Goal: Information Seeking & Learning: Find specific fact

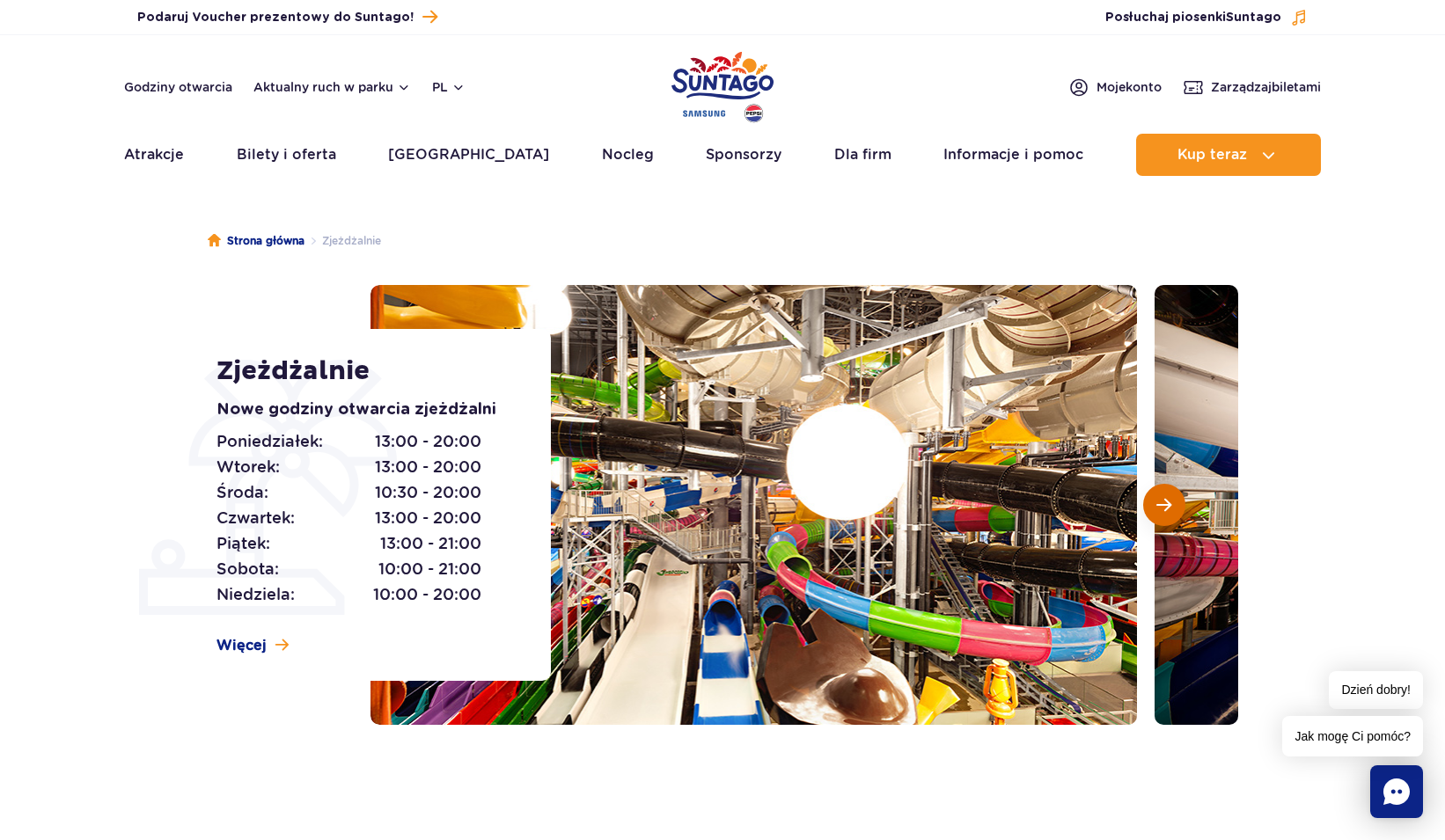
click at [1166, 513] on button "Następny slajd" at bounding box center [1165, 504] width 43 height 43
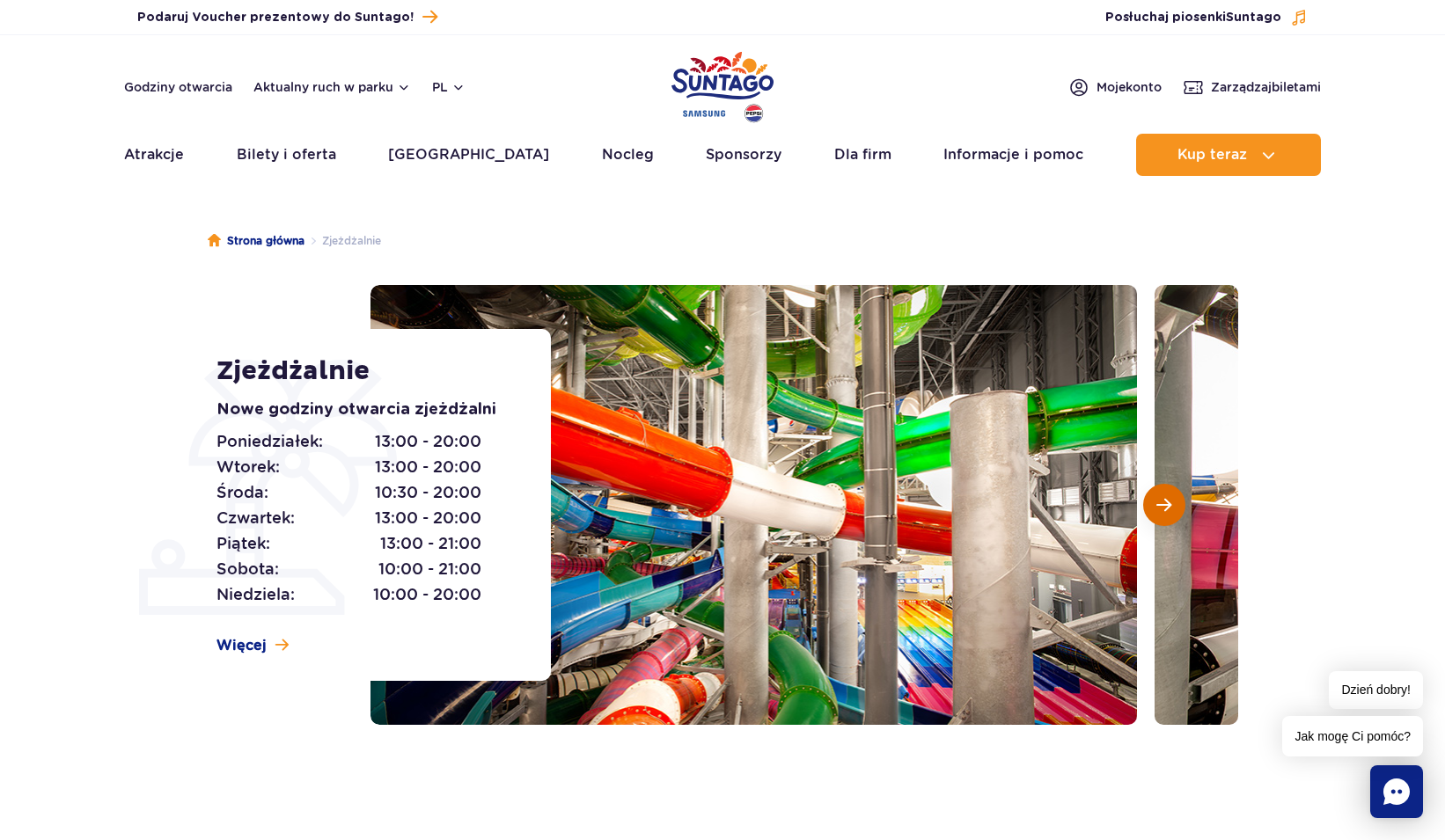
click at [1166, 513] on button "Następny slajd" at bounding box center [1165, 504] width 43 height 43
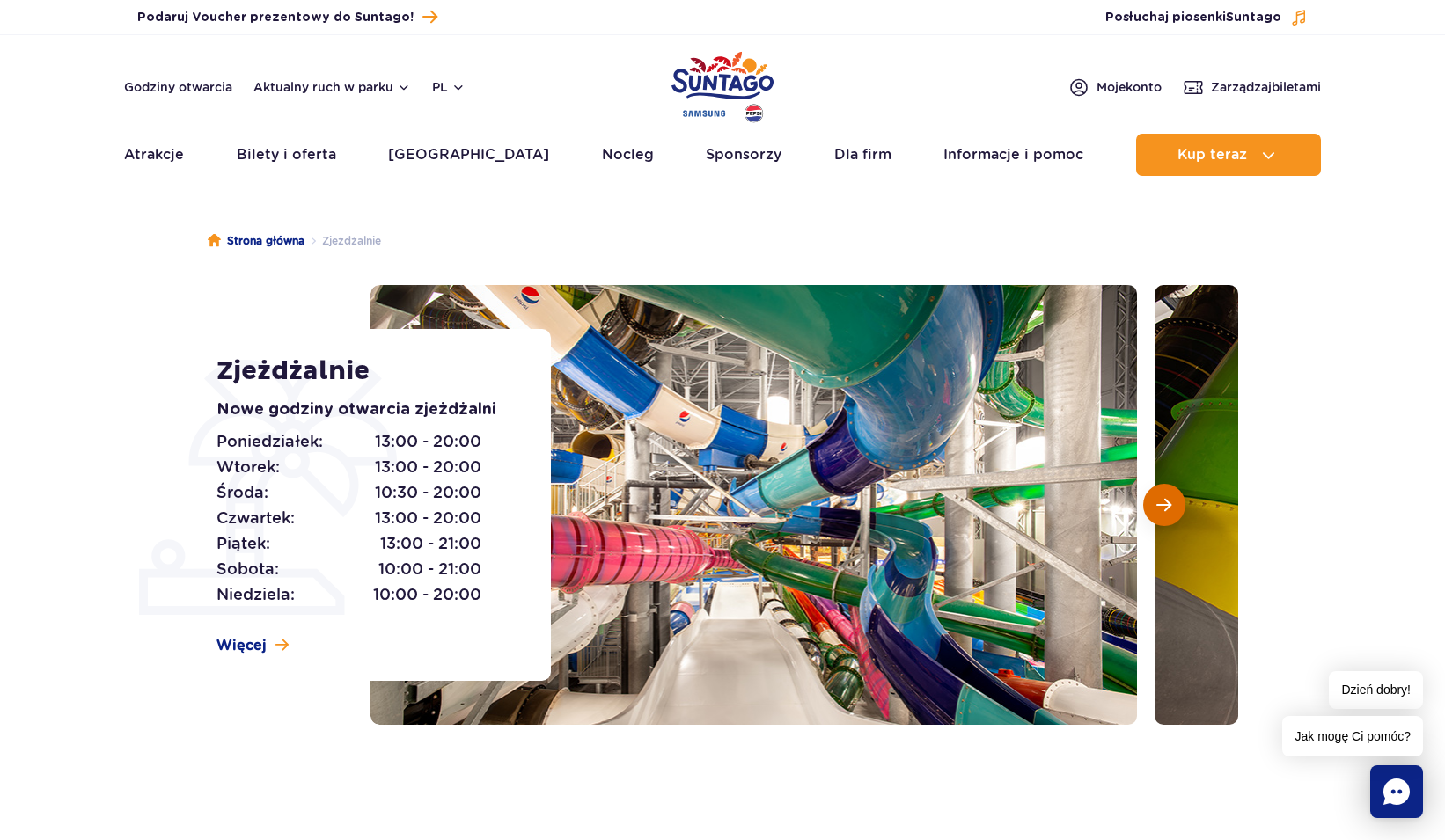
click at [1166, 513] on button "Następny slajd" at bounding box center [1165, 504] width 43 height 43
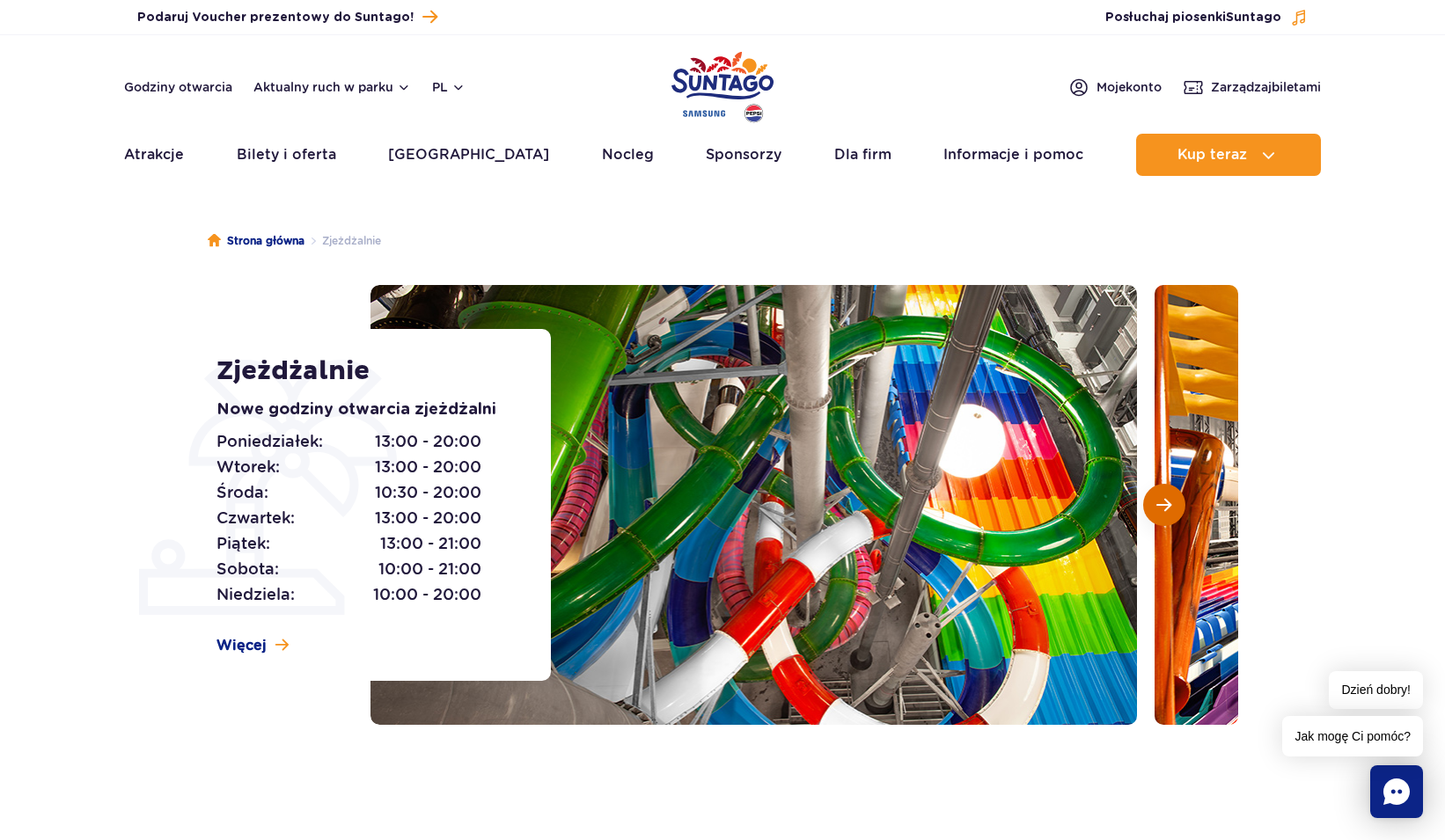
click at [1166, 513] on button "Następny slajd" at bounding box center [1165, 504] width 43 height 43
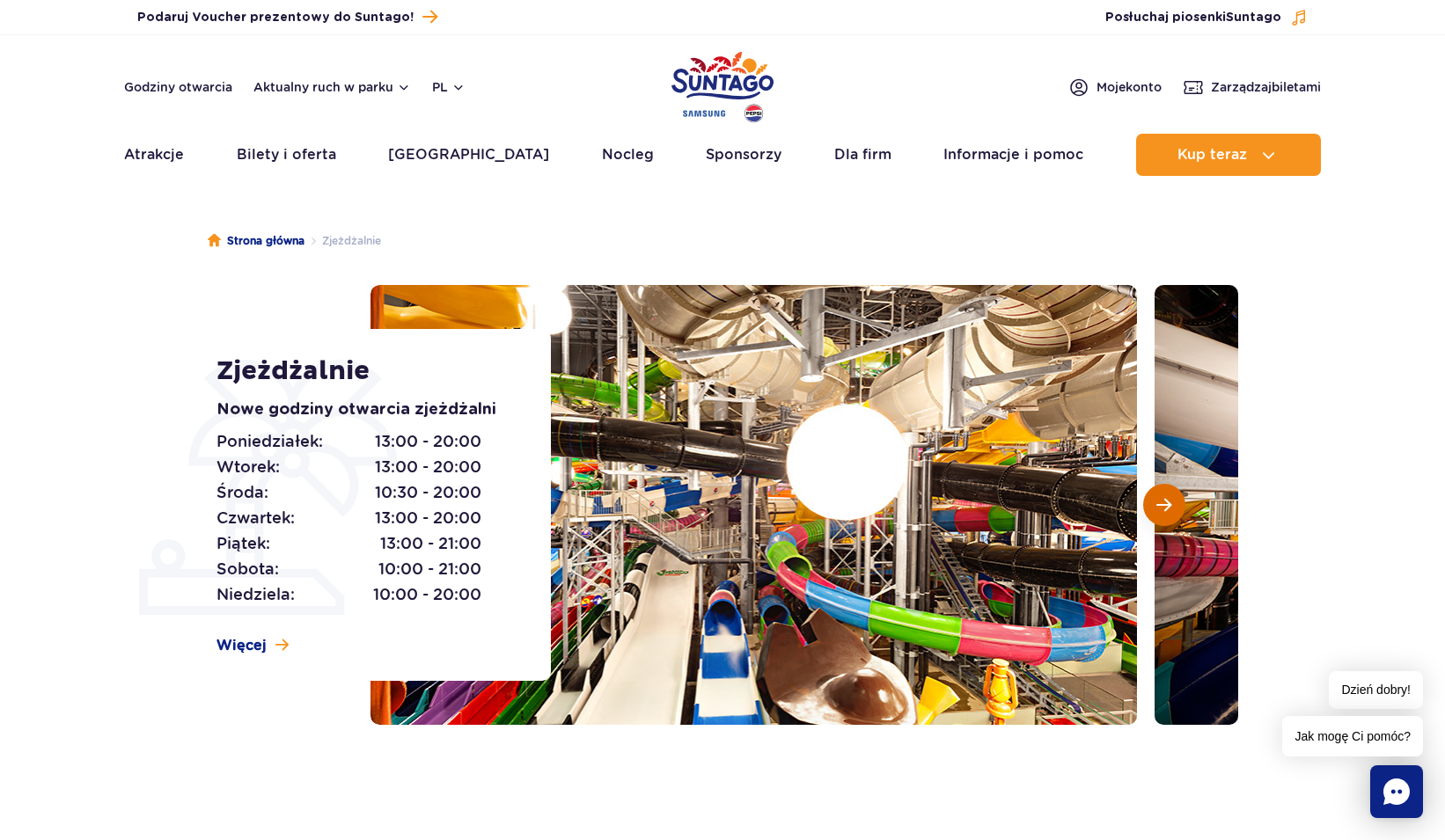
click at [1166, 513] on button "Następny slajd" at bounding box center [1165, 504] width 43 height 43
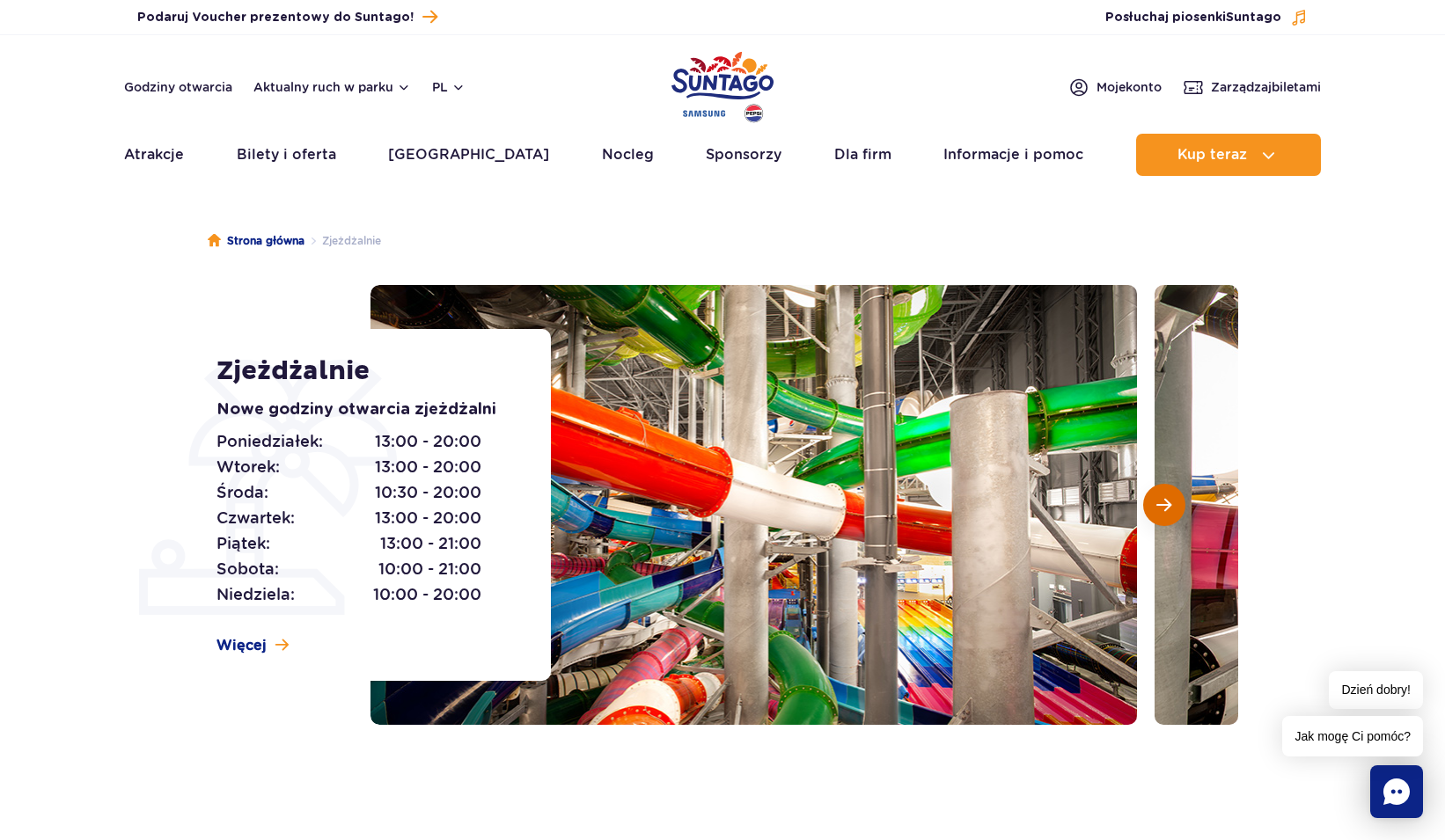
click at [1166, 513] on button "Następny slajd" at bounding box center [1165, 504] width 43 height 43
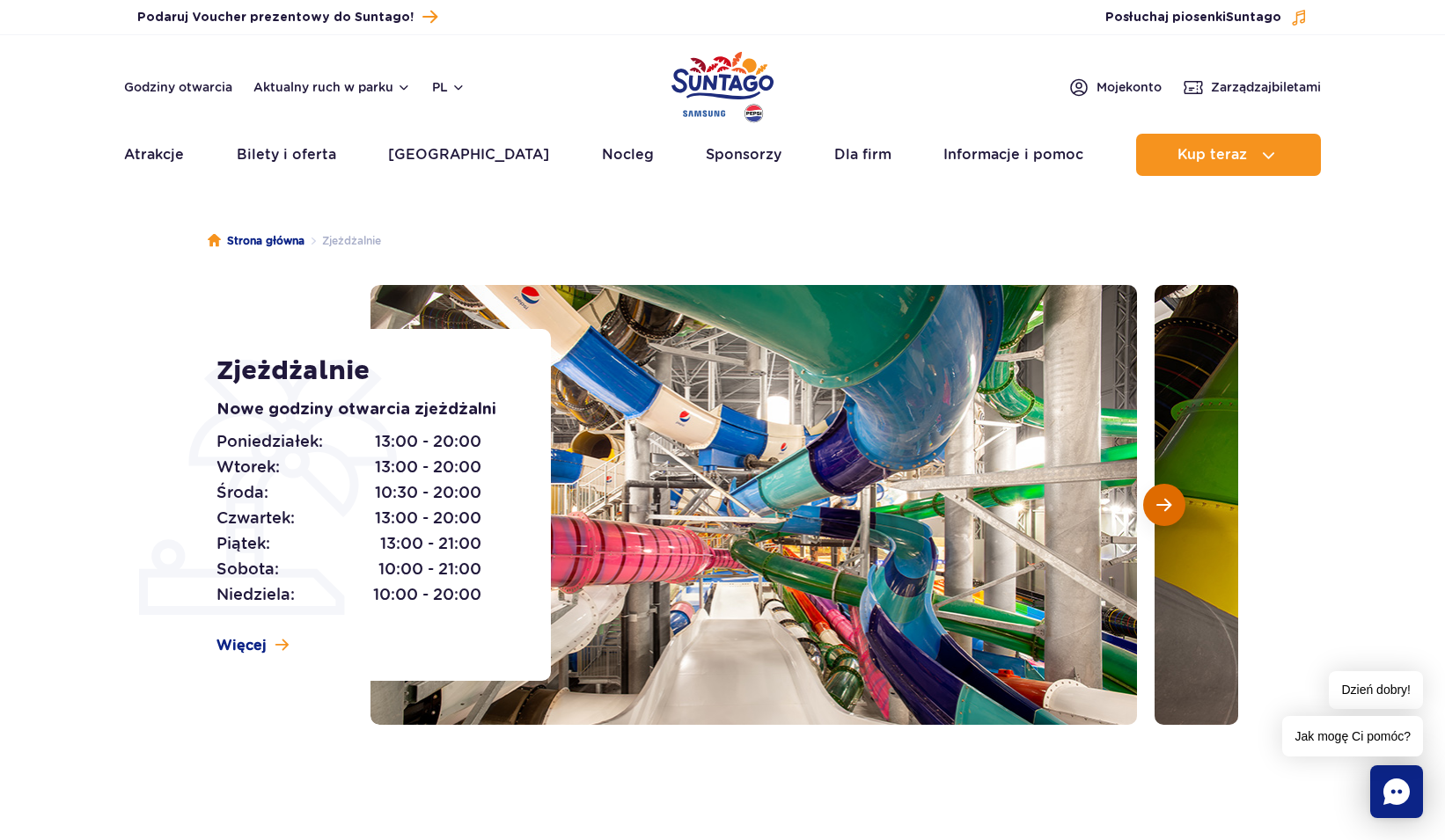
click at [1166, 513] on button "Następny slajd" at bounding box center [1165, 504] width 43 height 43
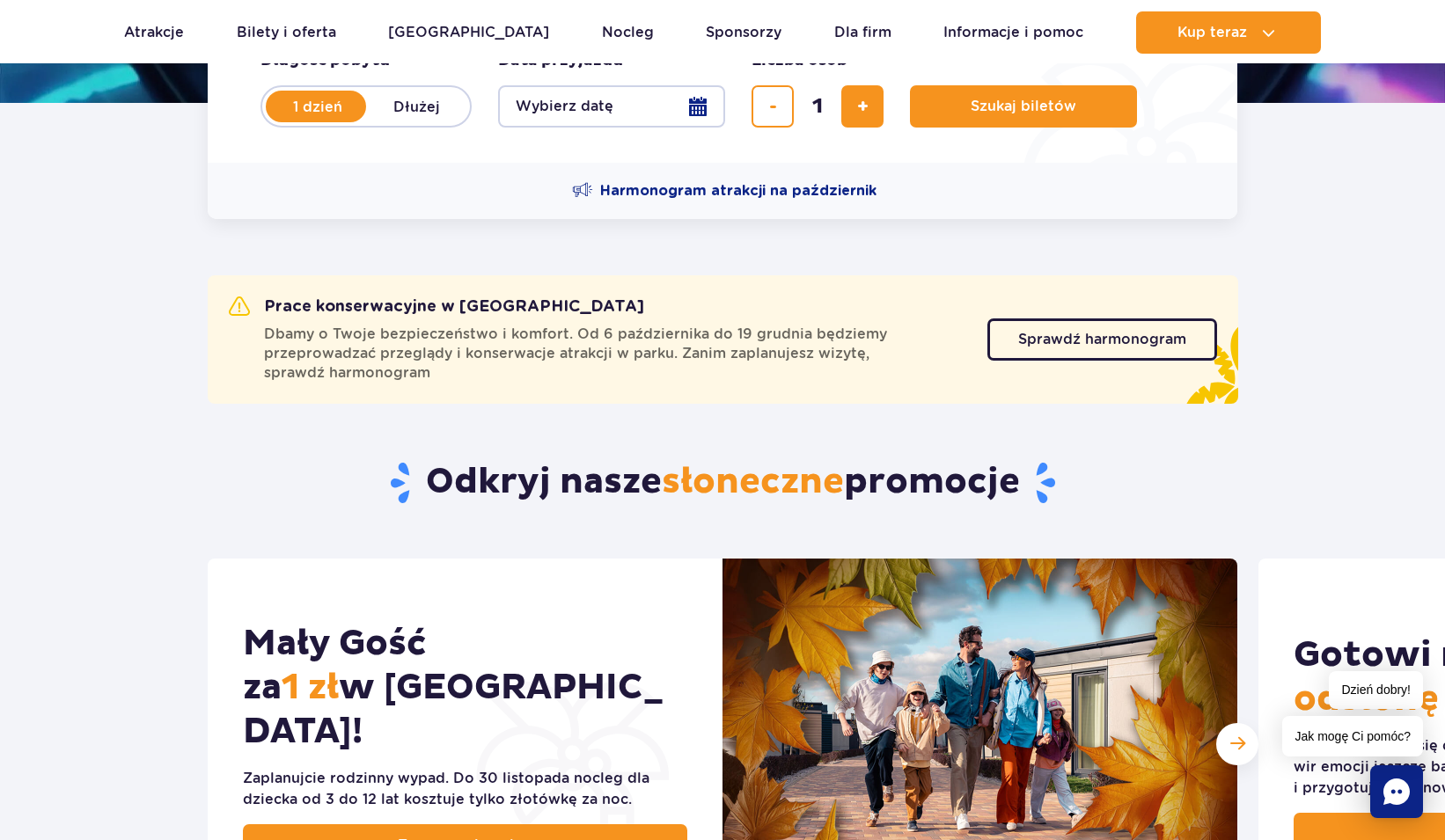
scroll to position [807, 0]
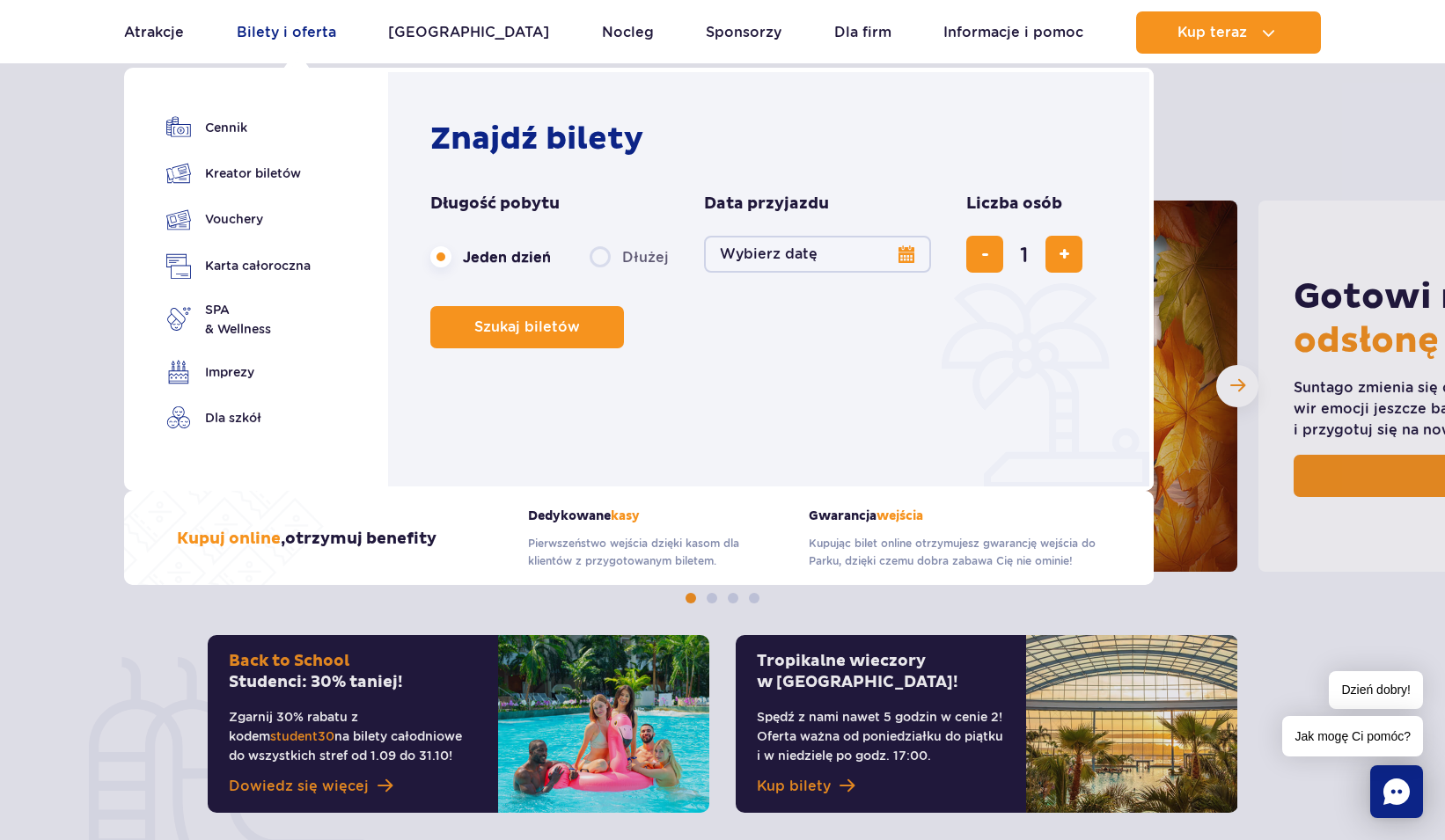
click at [271, 29] on link "Bilety i oferta" at bounding box center [287, 33] width 100 height 43
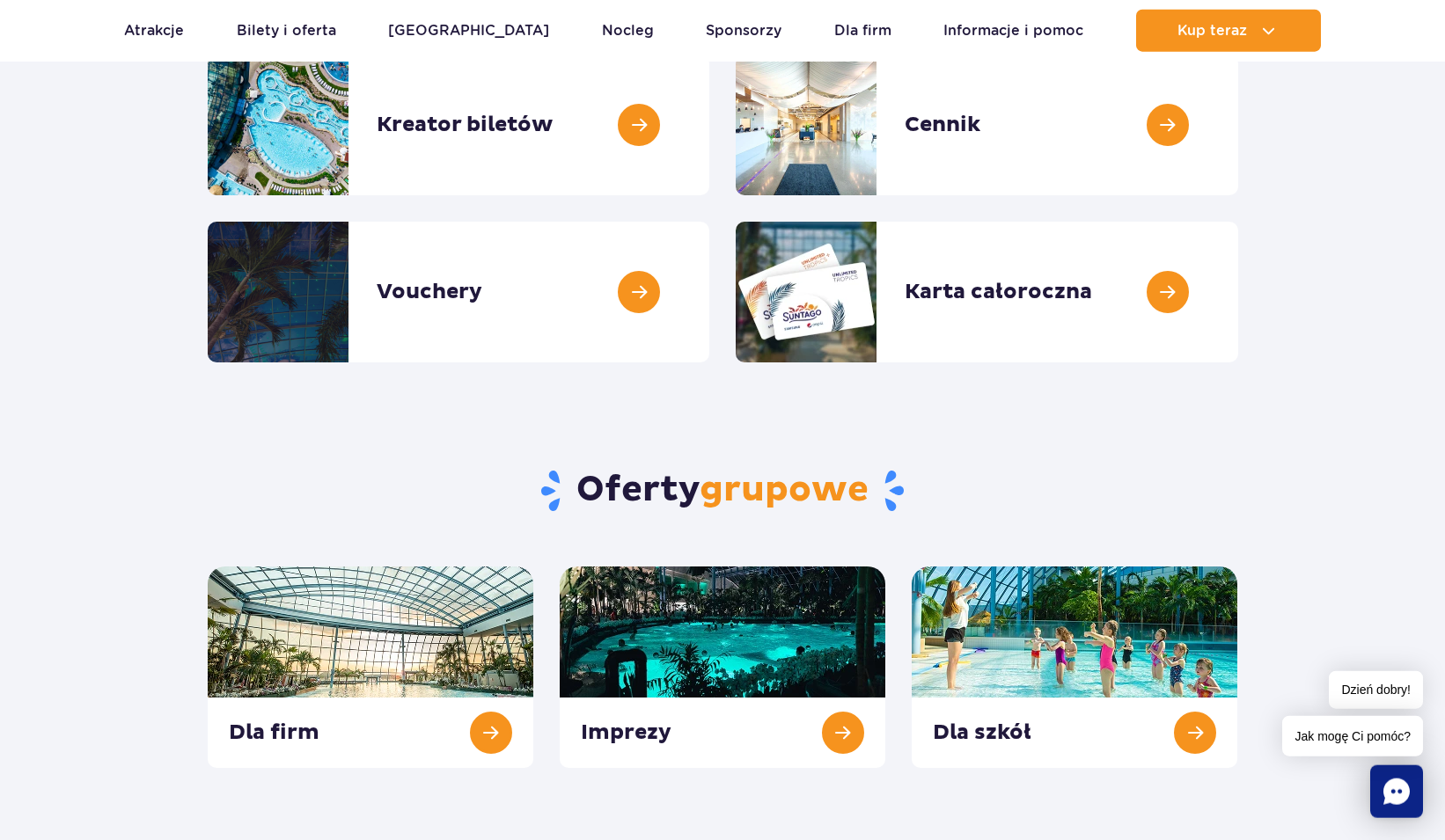
scroll to position [269, 0]
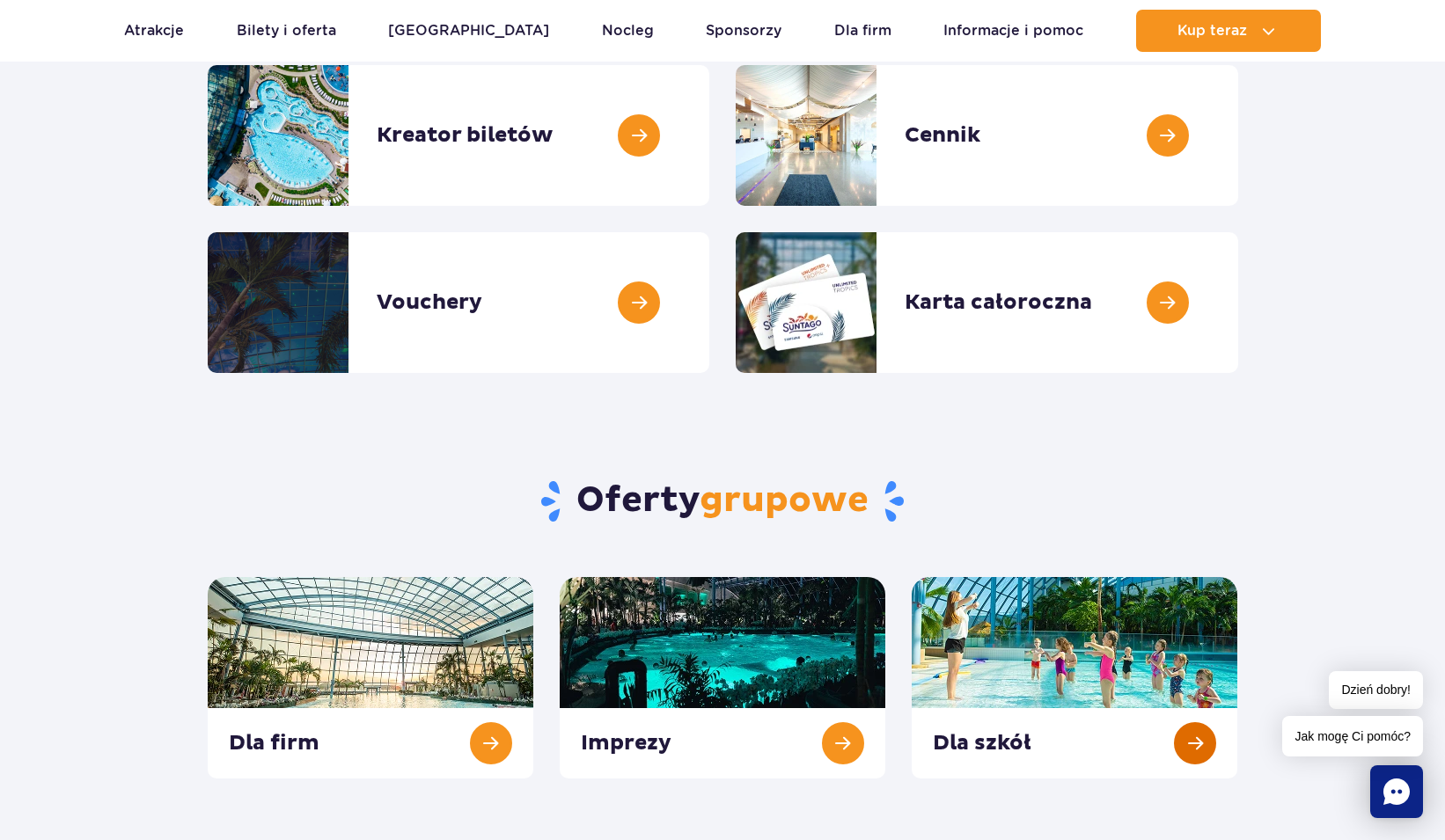
click at [1204, 736] on link at bounding box center [1075, 678] width 326 height 201
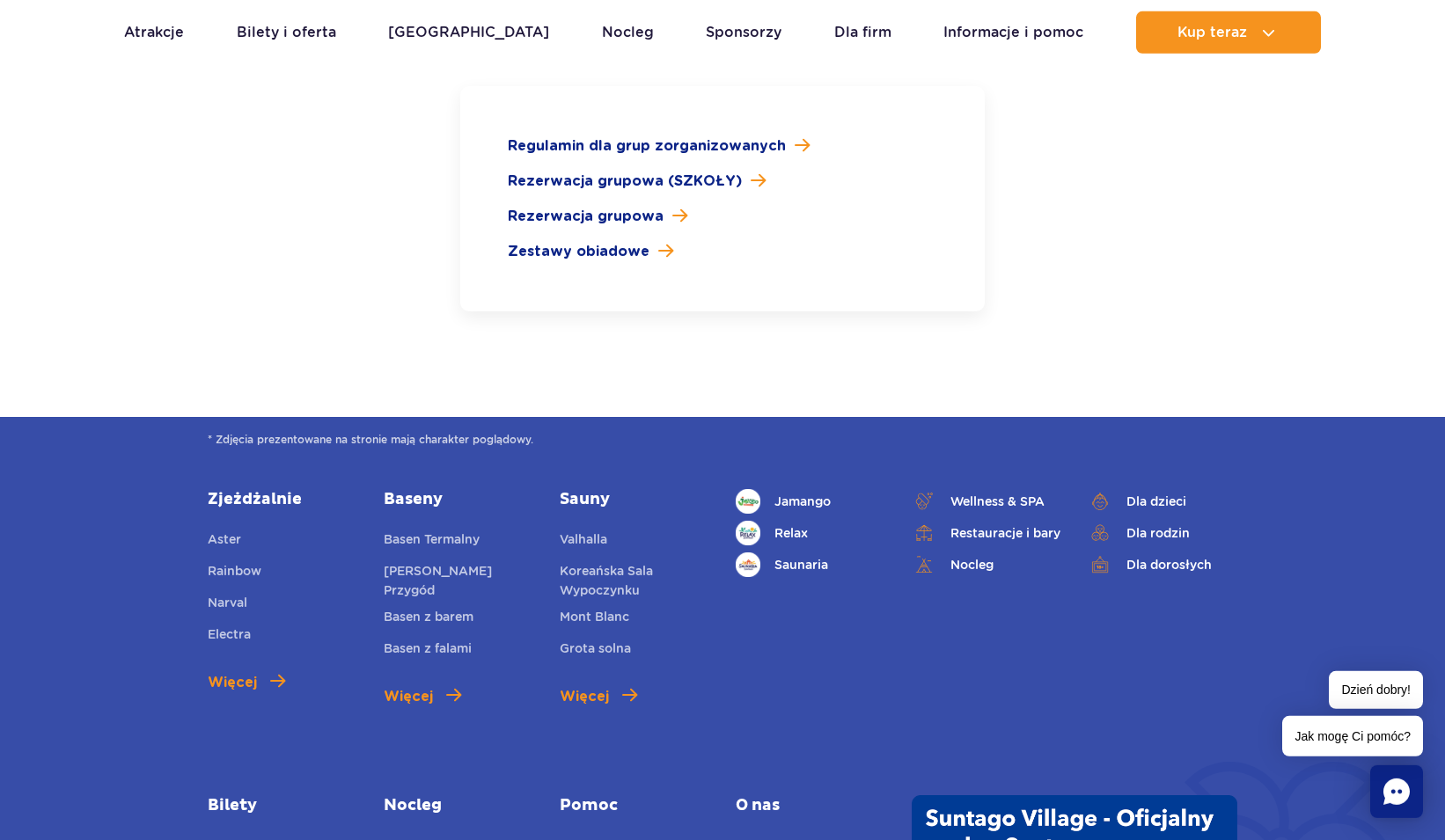
scroll to position [3022, 0]
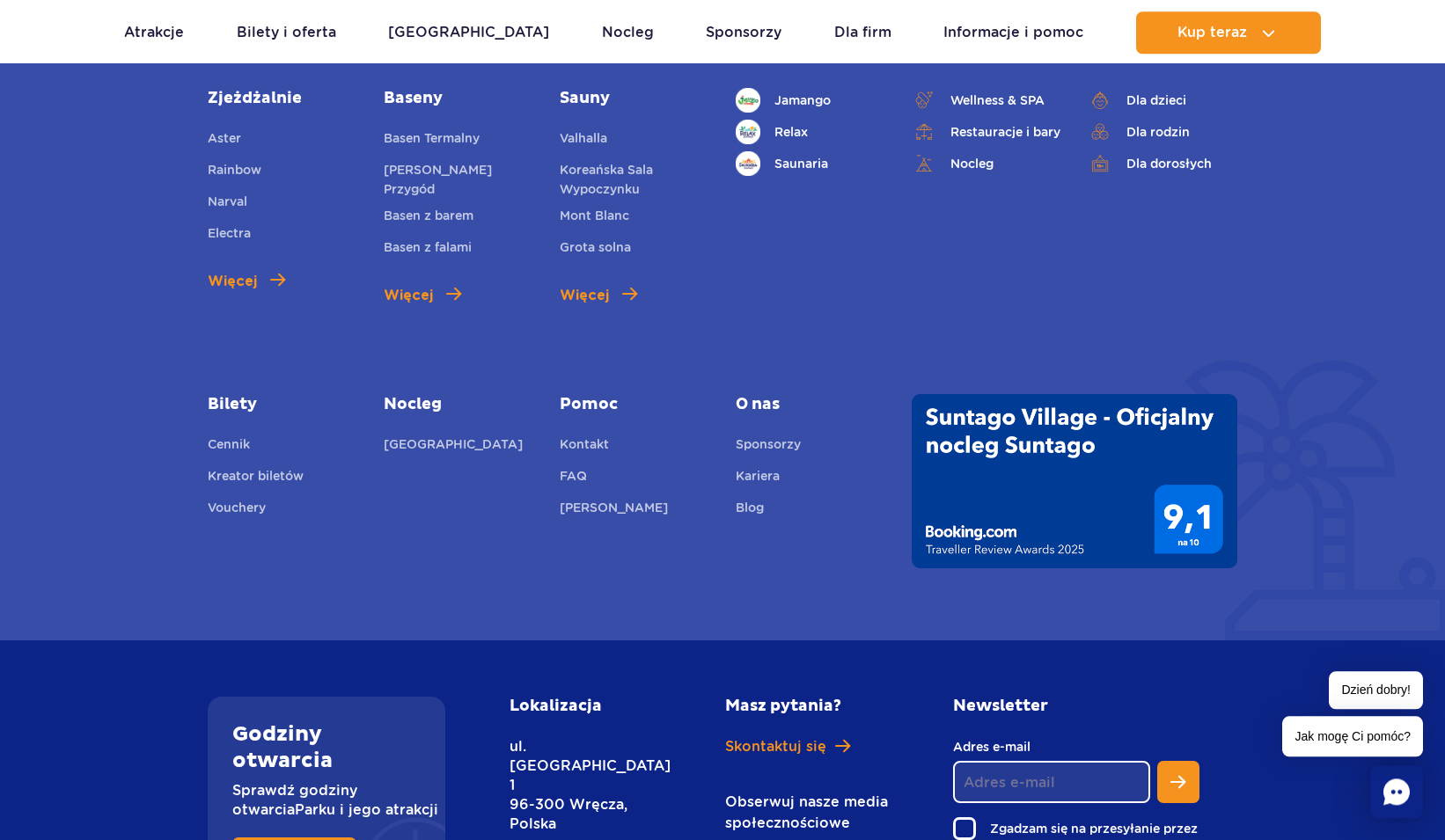
scroll to position [3291, 0]
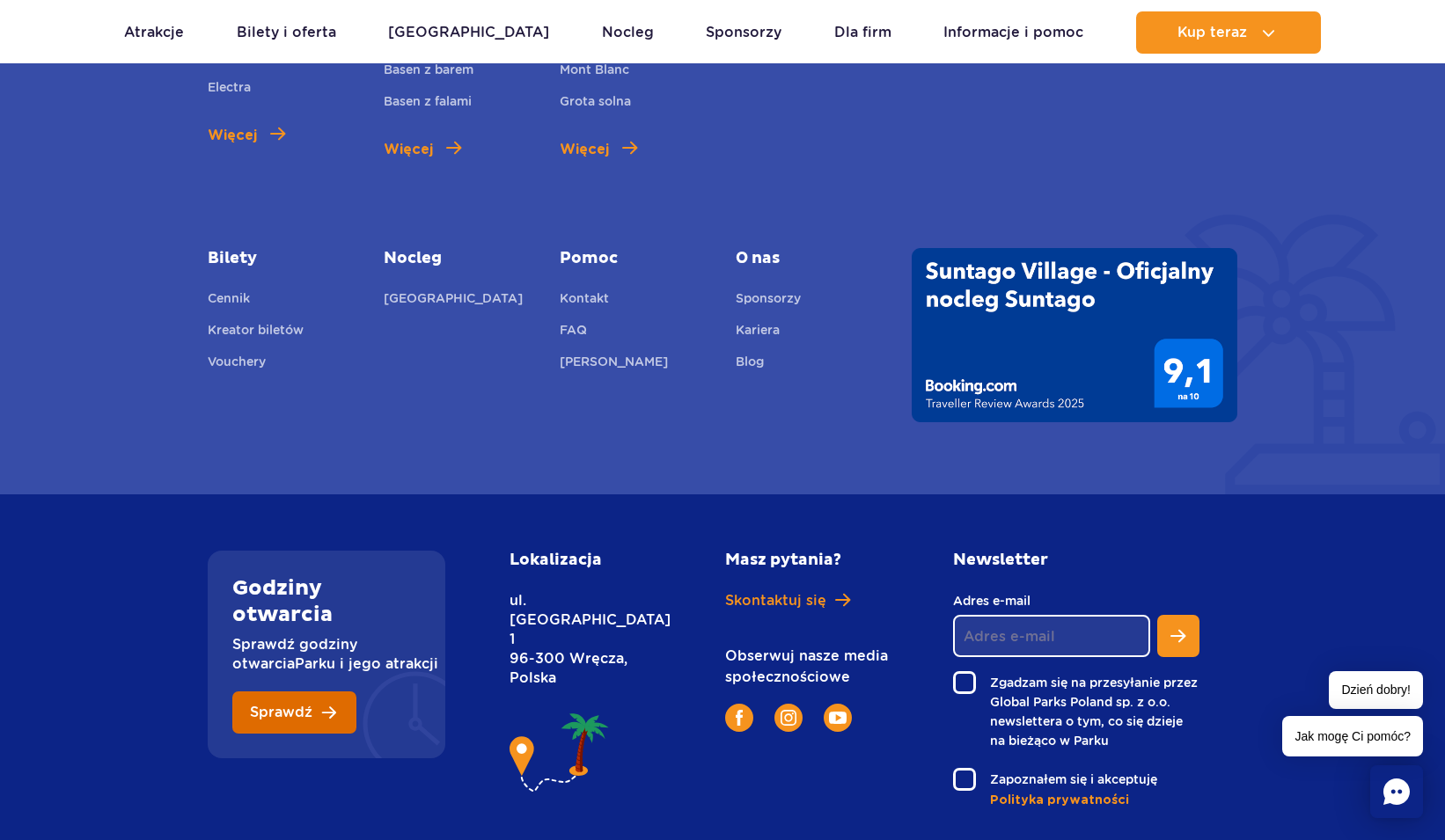
click at [305, 706] on span "Sprawdź" at bounding box center [280, 713] width 63 height 15
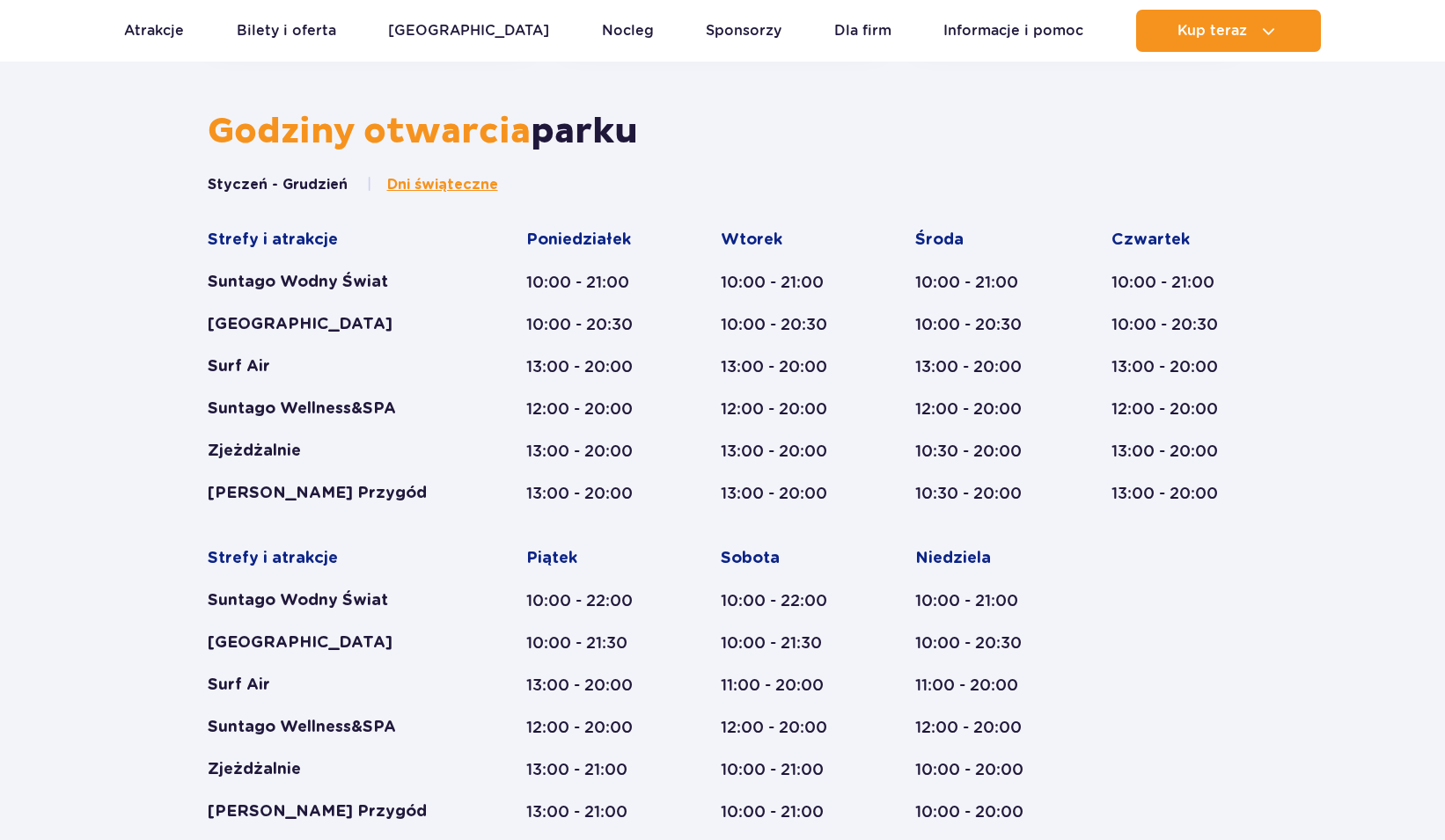
scroll to position [933, 0]
